Goal: Information Seeking & Learning: Check status

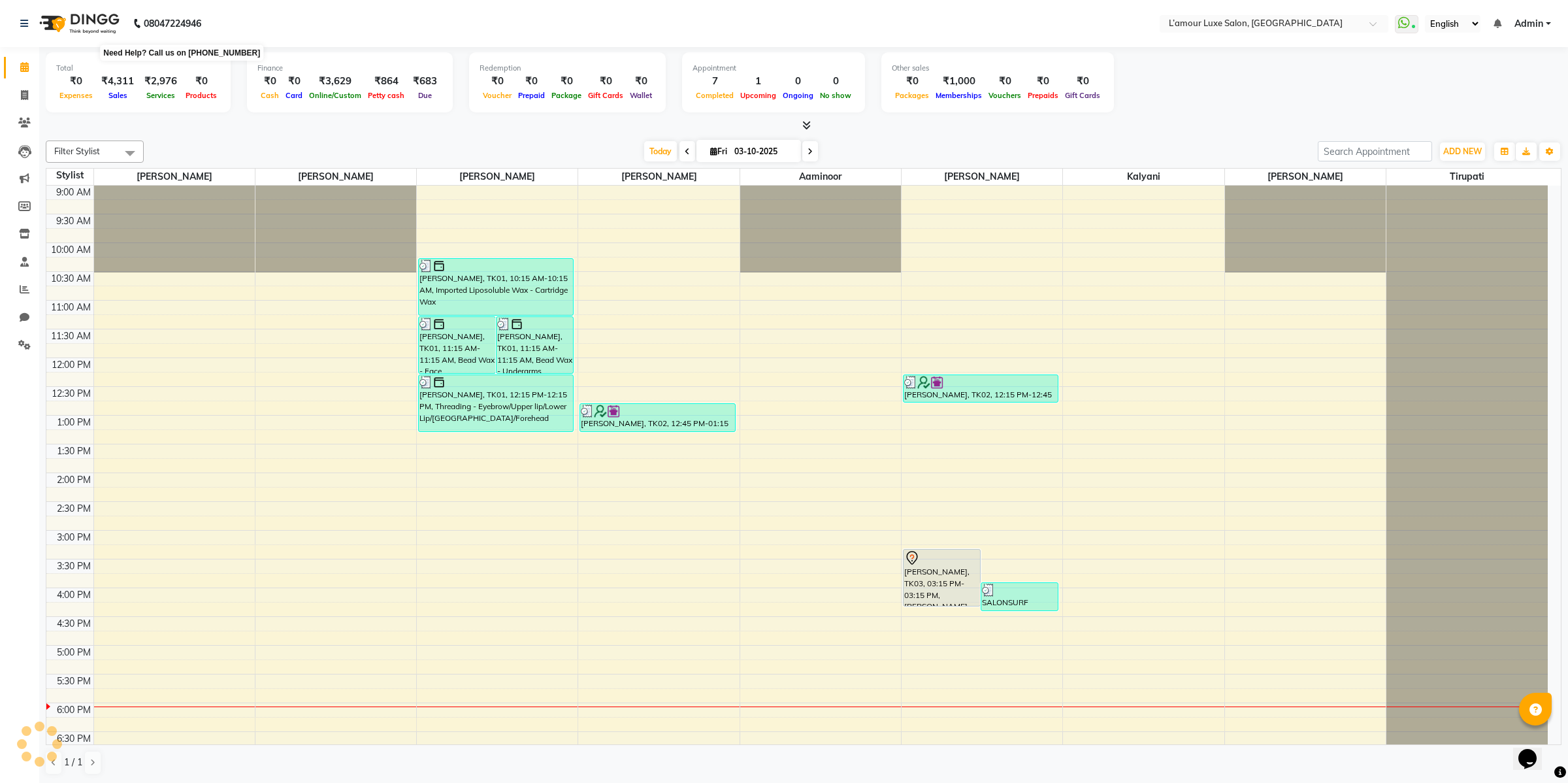
scroll to position [255, 0]
click at [25, 291] on icon at bounding box center [24, 289] width 10 height 10
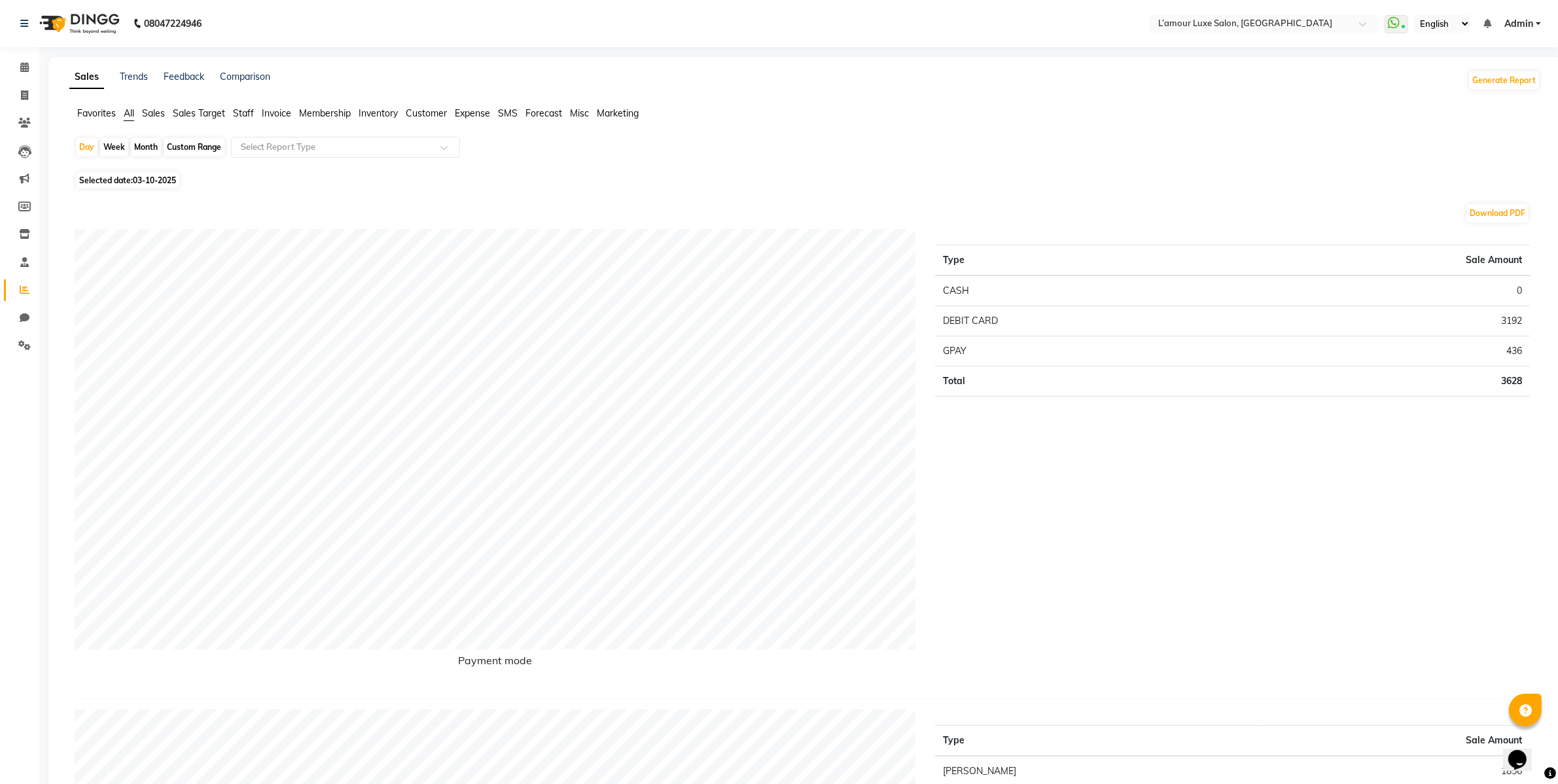
click at [146, 141] on div "Month" at bounding box center [146, 147] width 30 height 19
select select "10"
select select "2025"
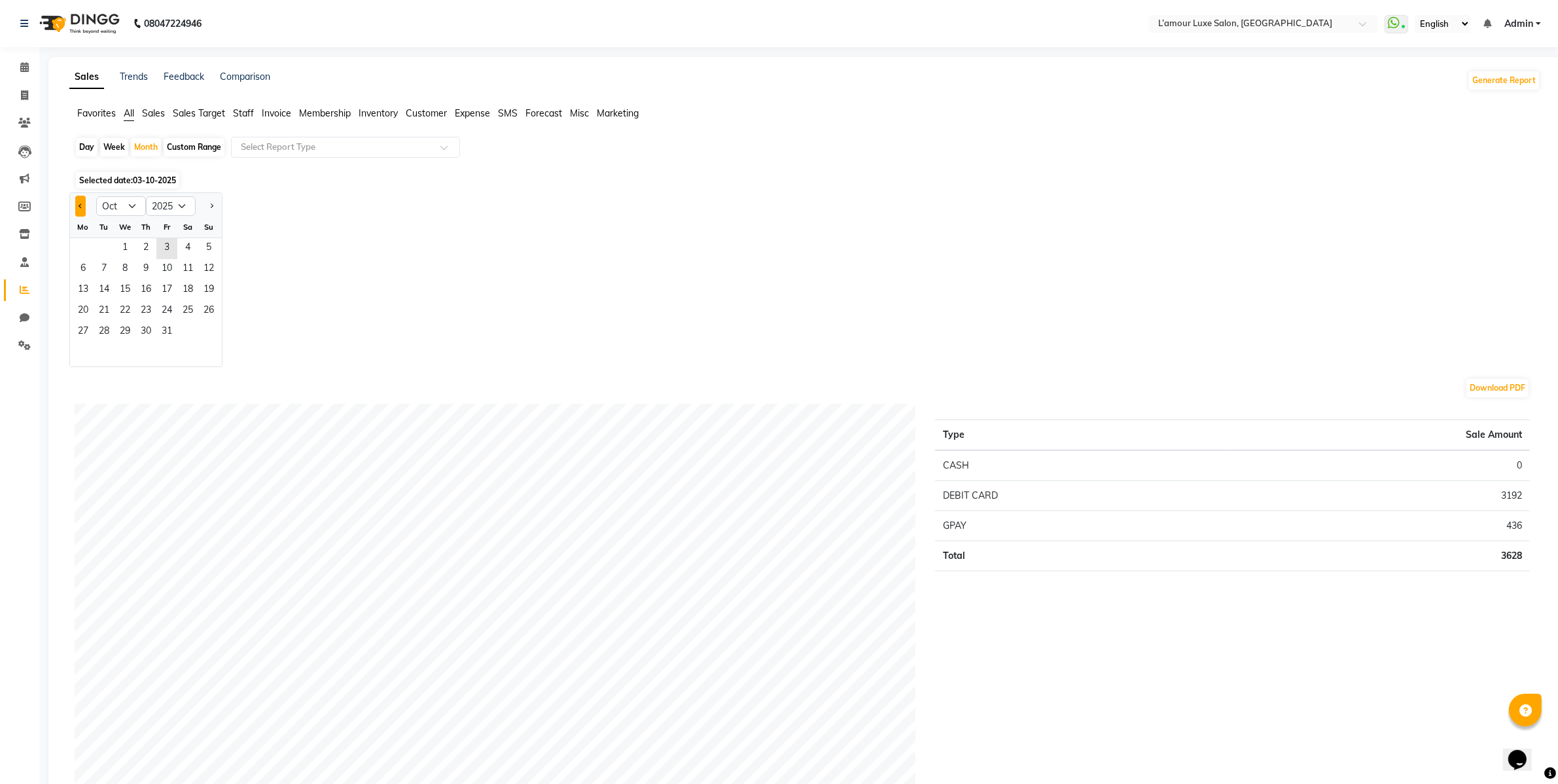
click at [82, 211] on button "Previous month" at bounding box center [80, 206] width 11 height 21
select select "8"
click at [146, 285] on span "14" at bounding box center [146, 290] width 21 height 21
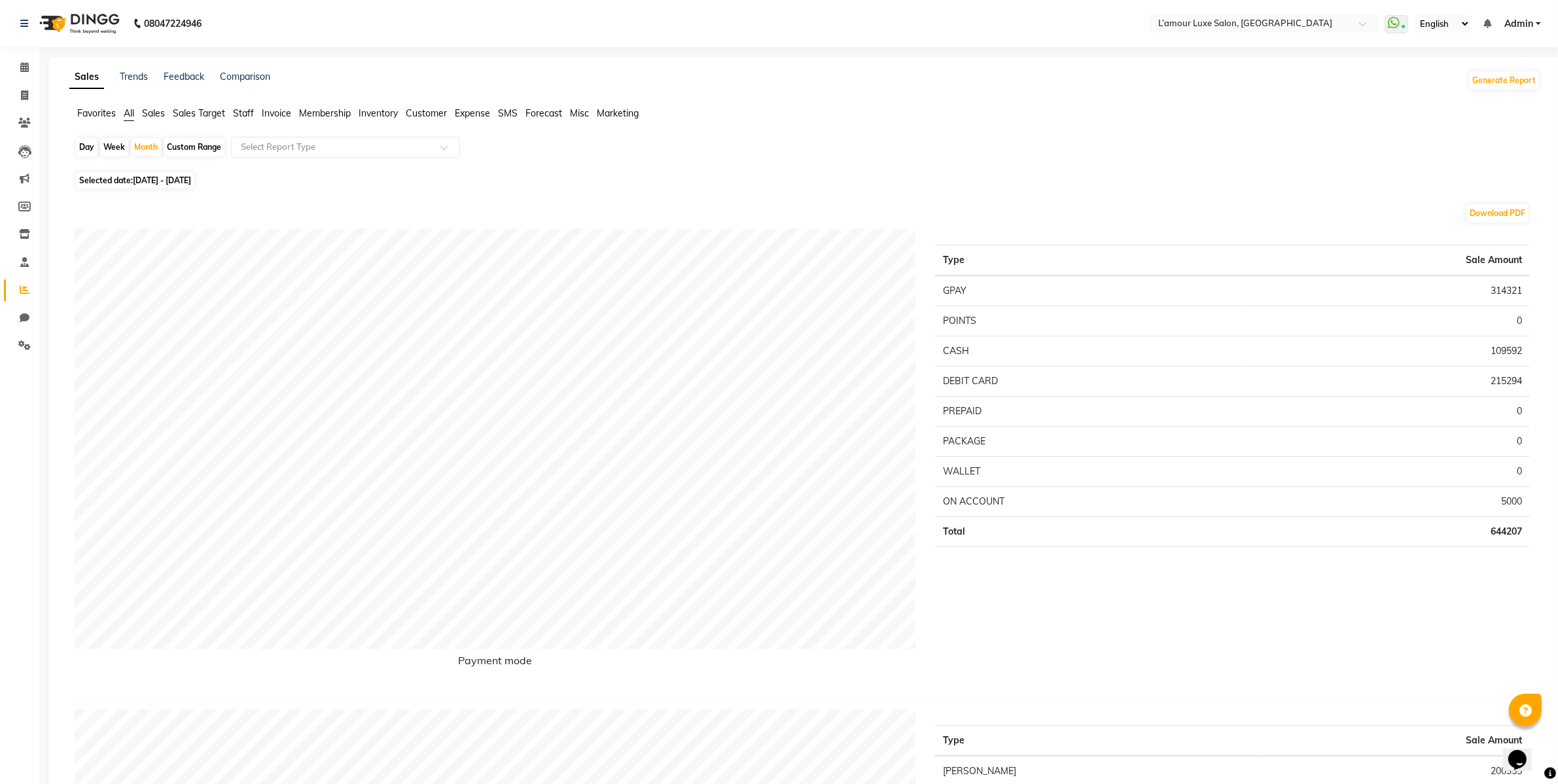
click at [162, 112] on span "Sales" at bounding box center [154, 113] width 23 height 12
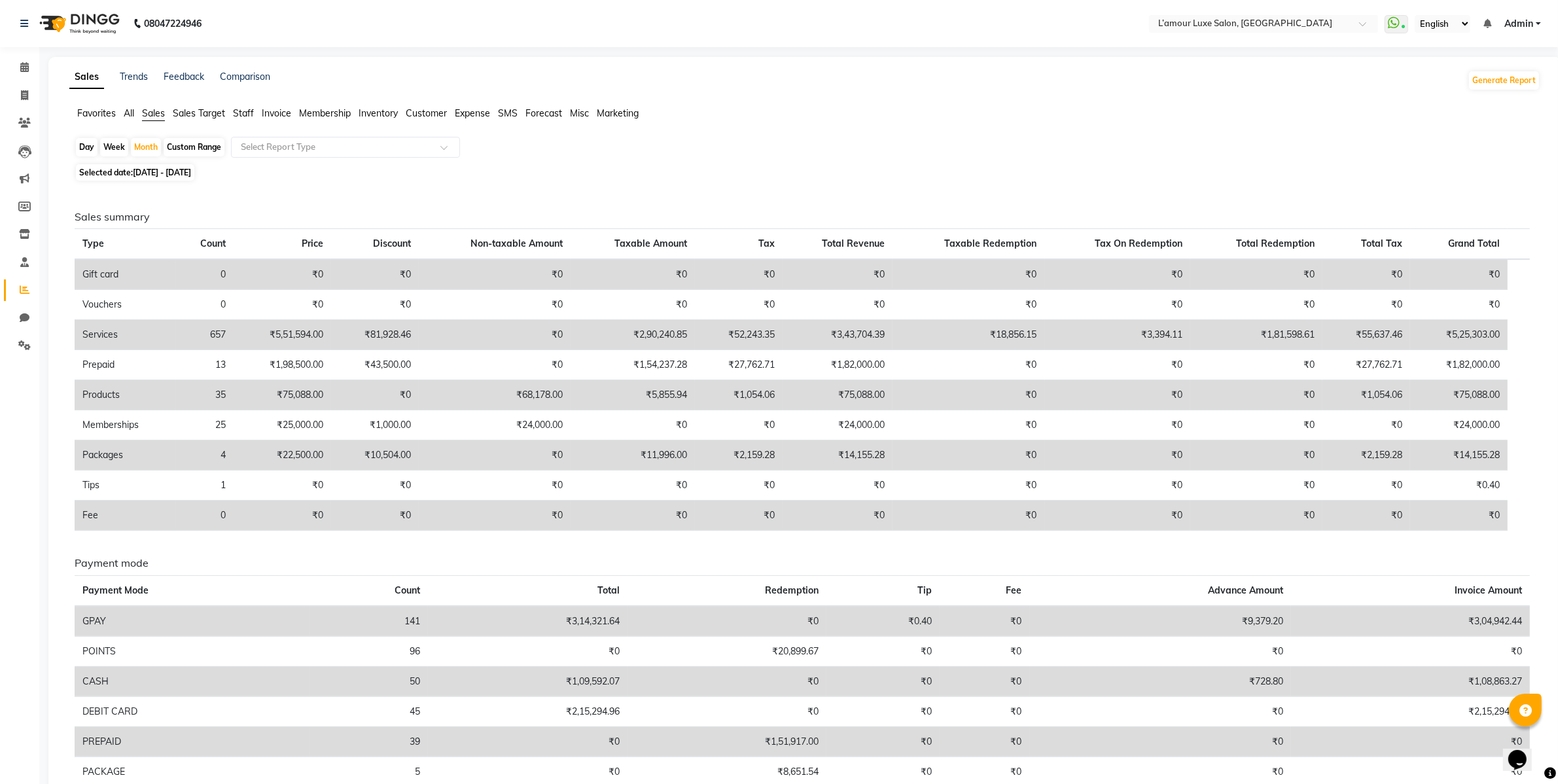
click at [245, 112] on span "Staff" at bounding box center [243, 113] width 21 height 12
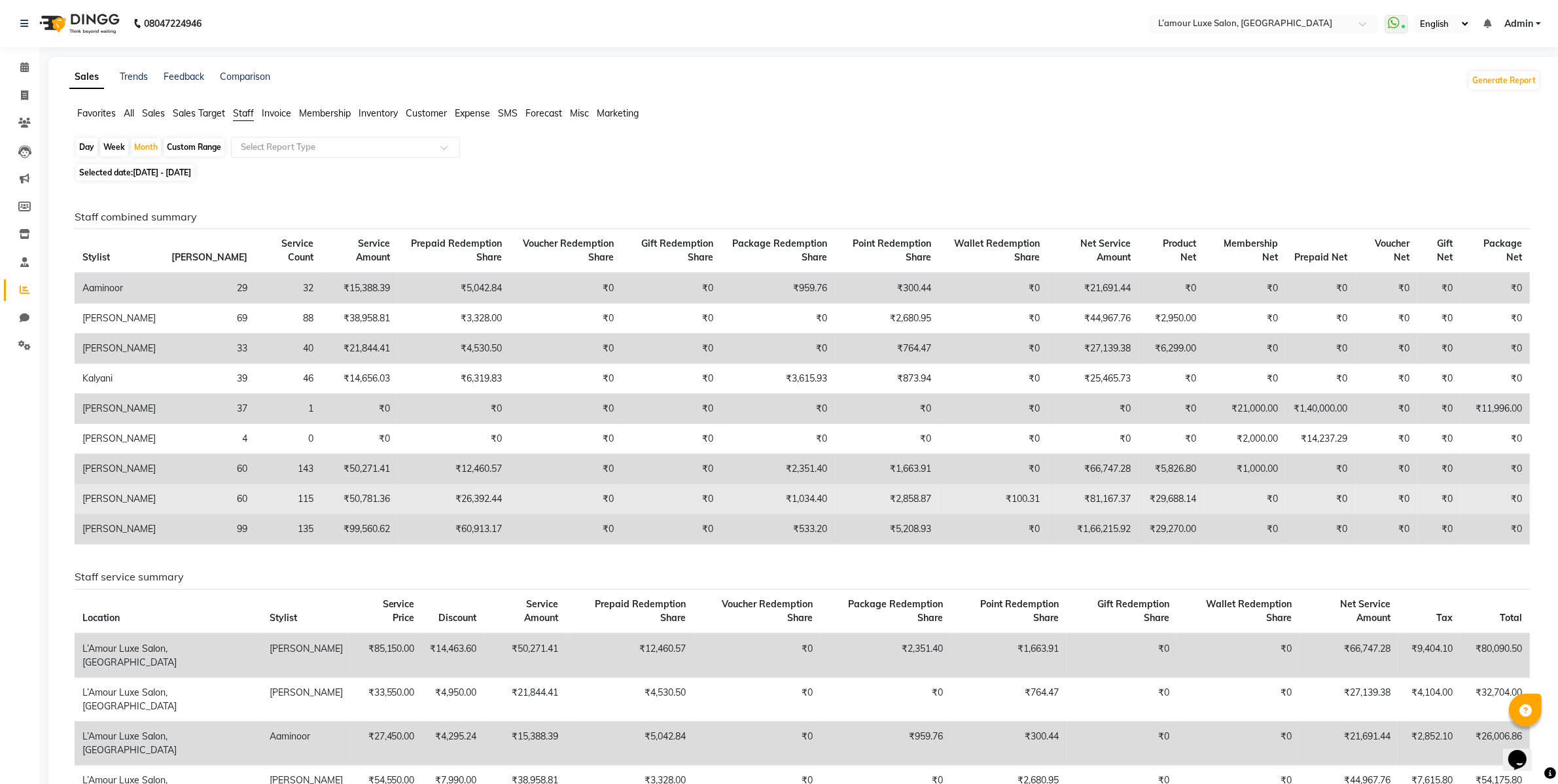
click at [1083, 504] on td "₹81,167.37" at bounding box center [1093, 499] width 91 height 30
click at [1158, 513] on td "₹29,688.14" at bounding box center [1171, 499] width 65 height 30
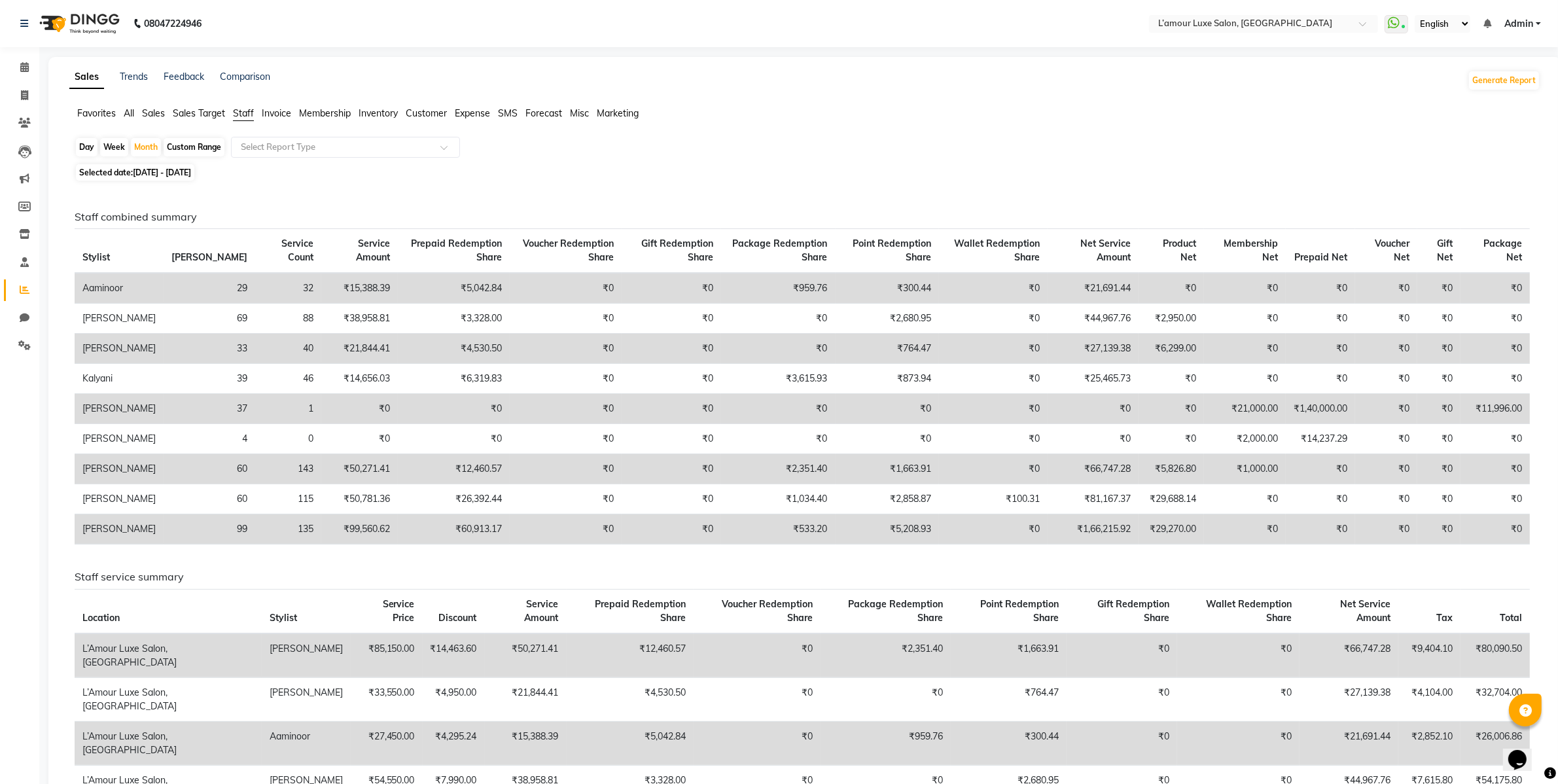
click at [1204, 537] on td "₹0" at bounding box center [1244, 529] width 82 height 30
